Goal: Transaction & Acquisition: Purchase product/service

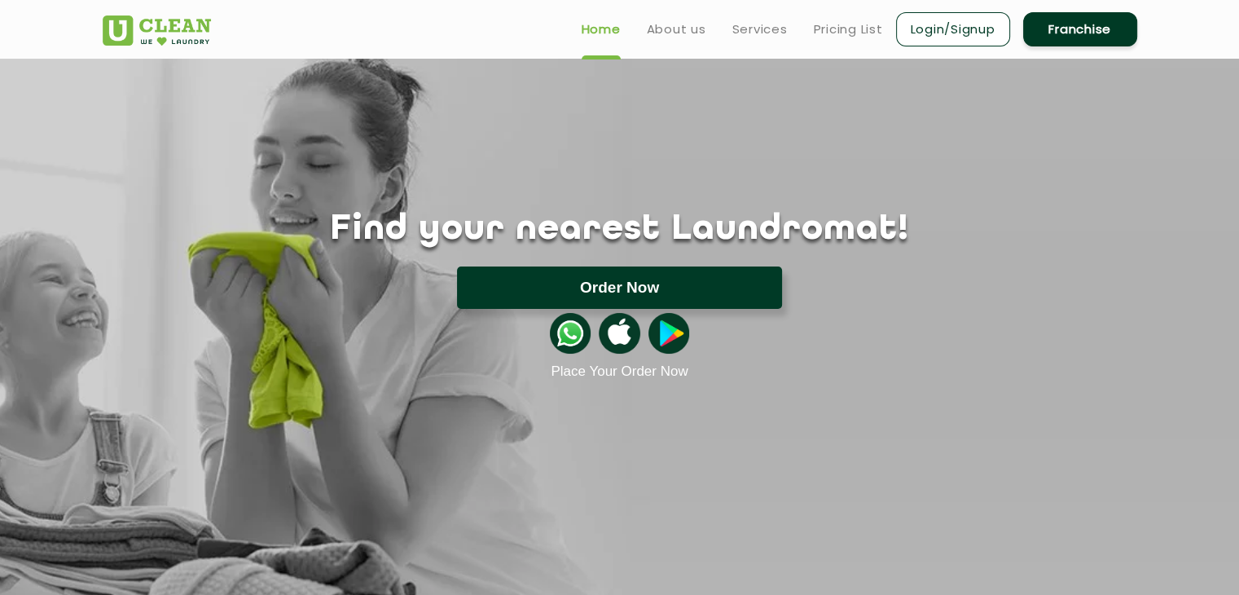
click at [587, 278] on button "Order Now" at bounding box center [619, 287] width 325 height 42
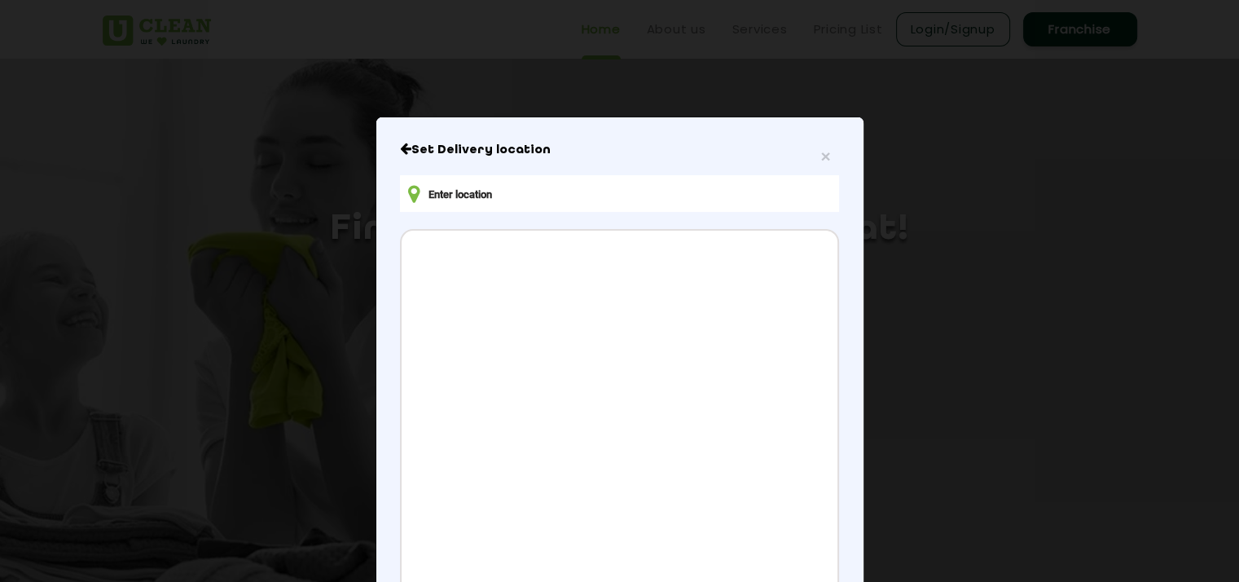
click at [535, 206] on input "text" at bounding box center [619, 193] width 438 height 37
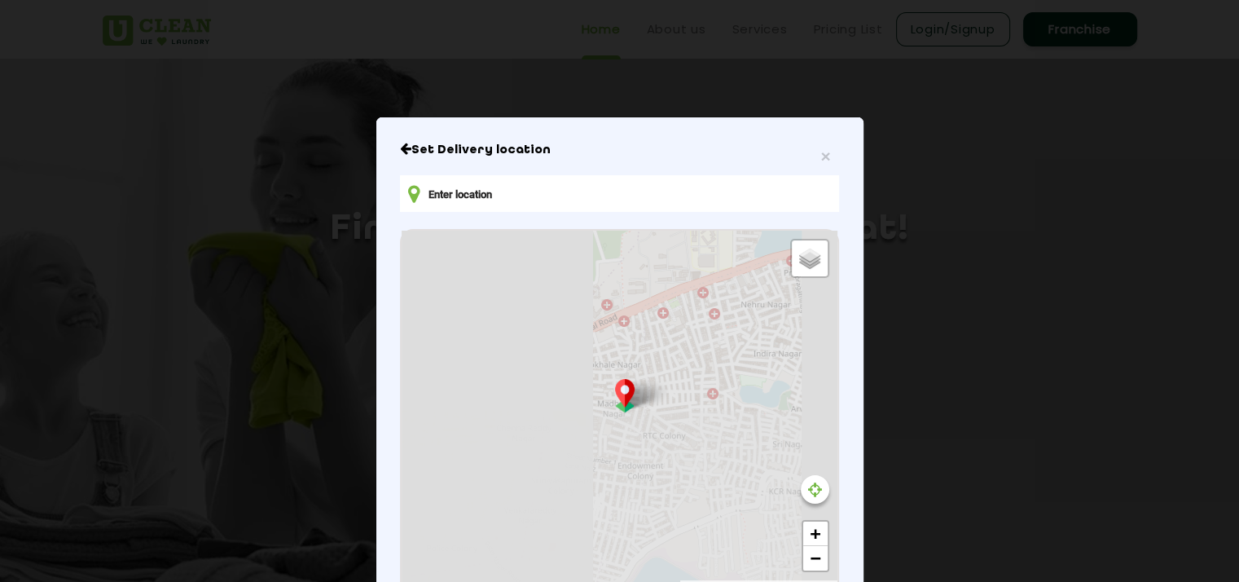
type input "[PERSON_NAME][STREET_ADDRESS][PERSON_NAME]"
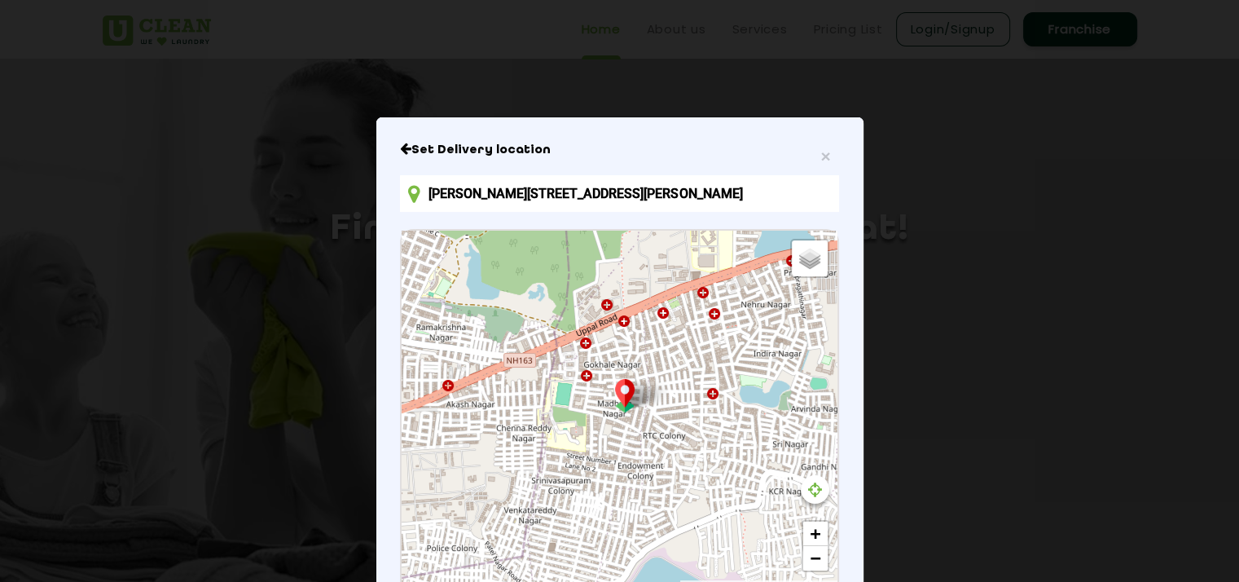
scroll to position [205, 0]
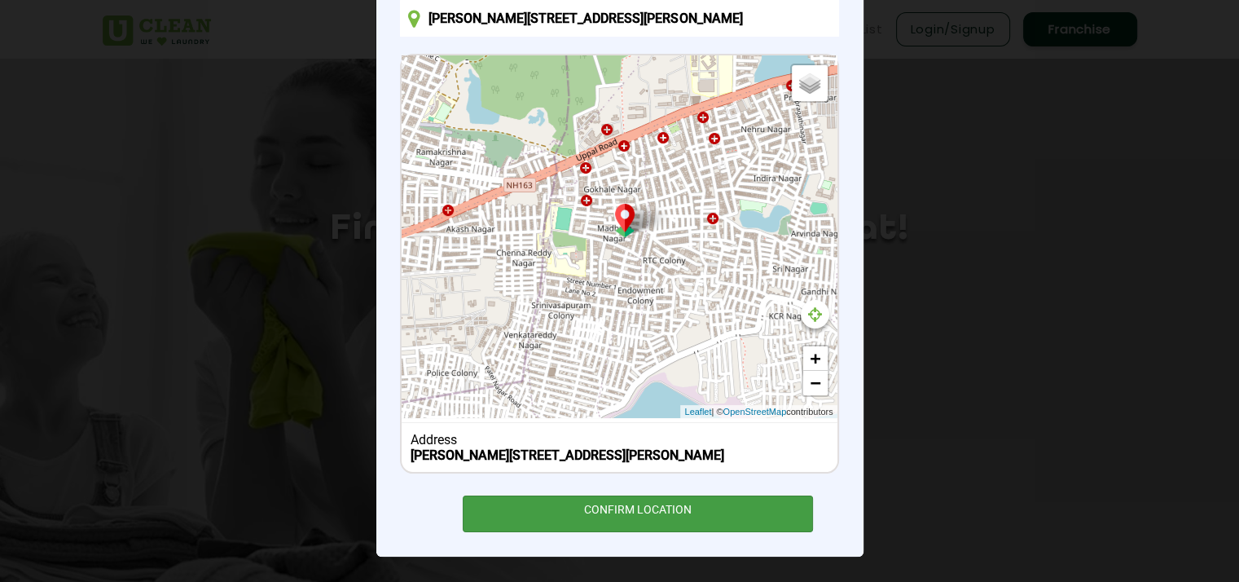
click at [668, 513] on div "CONFIRM LOCATION" at bounding box center [638, 513] width 351 height 37
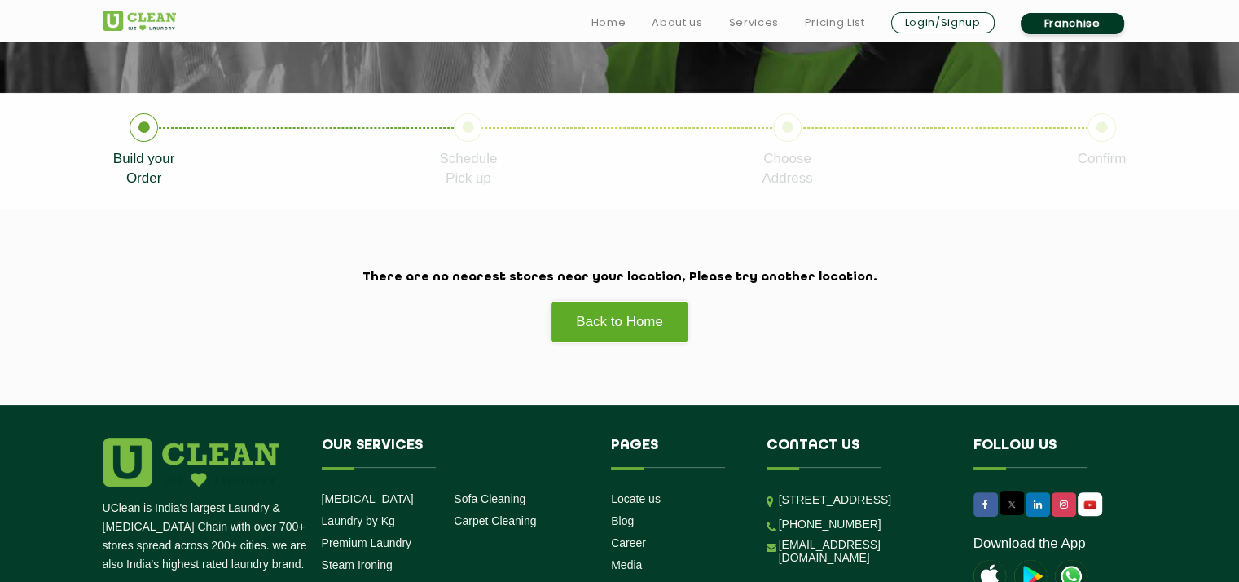
scroll to position [290, 0]
